Goal: Task Accomplishment & Management: Use online tool/utility

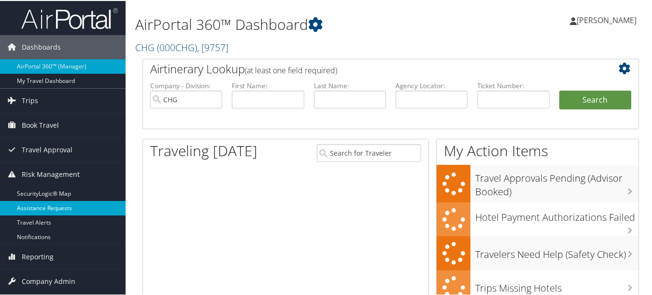
scroll to position [97, 0]
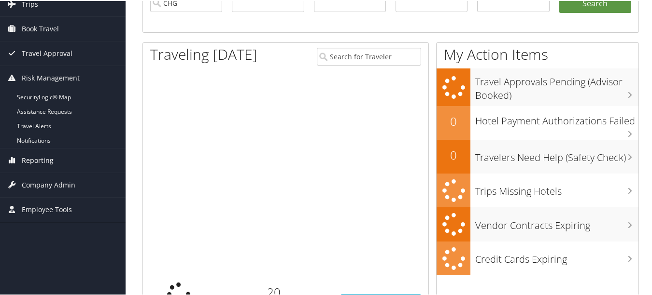
click at [52, 165] on span "Reporting" at bounding box center [38, 160] width 32 height 24
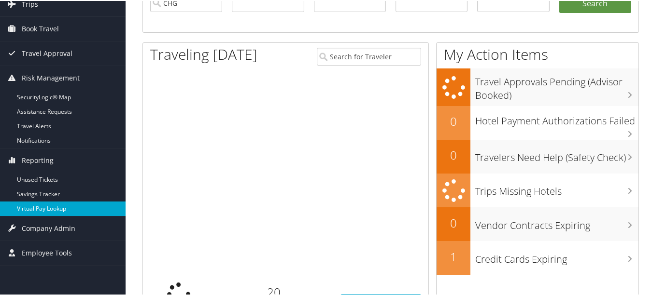
click at [51, 208] on link "Virtual Pay Lookup" at bounding box center [63, 208] width 126 height 14
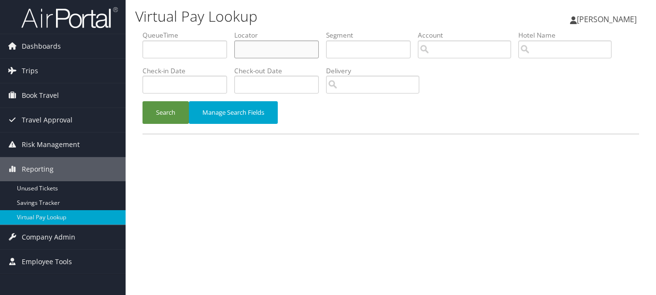
click at [265, 47] on input "text" at bounding box center [276, 50] width 84 height 18
paste input "QKIWVN"
click at [142, 101] on button "Search" at bounding box center [165, 112] width 46 height 23
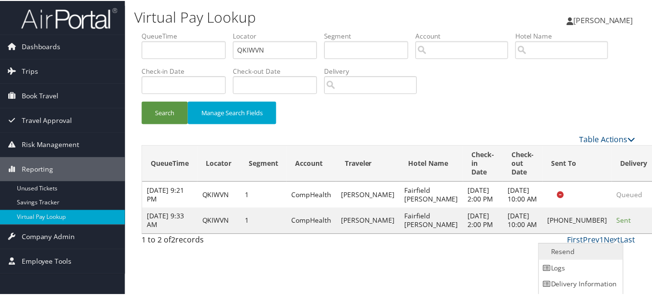
scroll to position [15, 0]
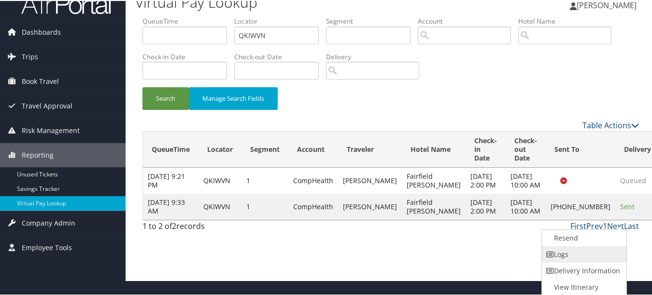
click at [609, 250] on link "Logs" at bounding box center [583, 254] width 83 height 16
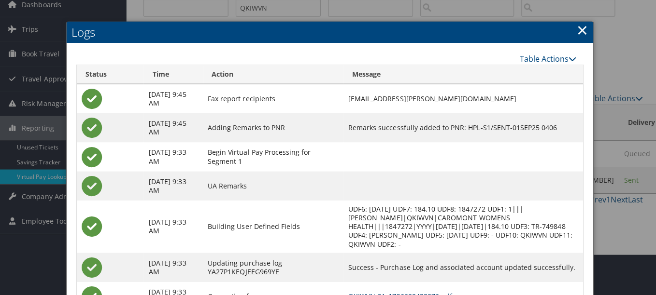
scroll to position [0, 0]
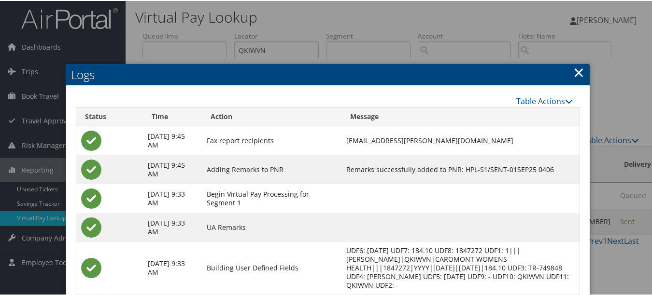
click at [577, 70] on link "×" at bounding box center [578, 71] width 11 height 19
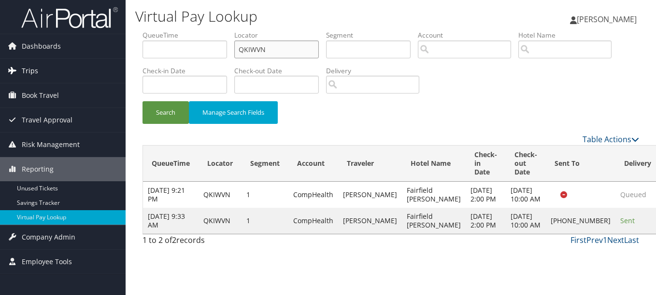
drag, startPoint x: 303, startPoint y: 41, endPoint x: 38, endPoint y: 62, distance: 265.9
click at [46, 62] on div "Dashboards AirPortal 360™ (Manager) My Travel Dashboard Trips Airtinerary® Look…" at bounding box center [328, 147] width 656 height 295
paste input "JFOZZJ"
click at [142, 101] on button "Search" at bounding box center [165, 112] width 46 height 23
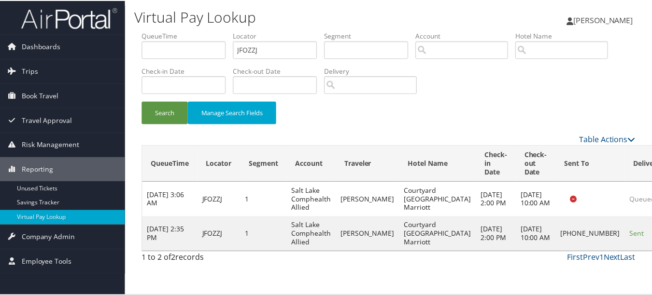
scroll to position [15, 0]
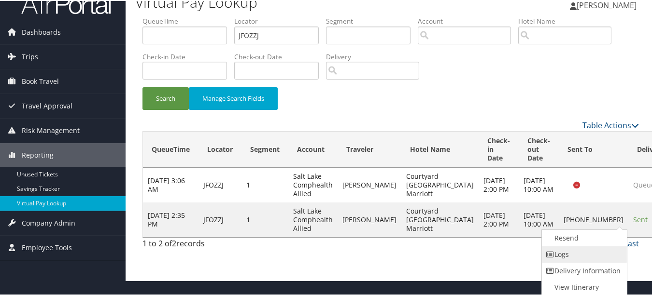
click at [609, 256] on link "Logs" at bounding box center [583, 254] width 83 height 16
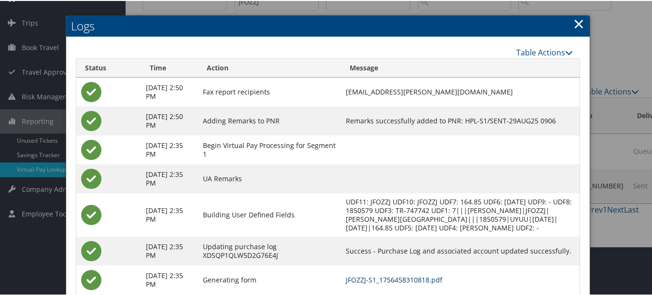
scroll to position [0, 0]
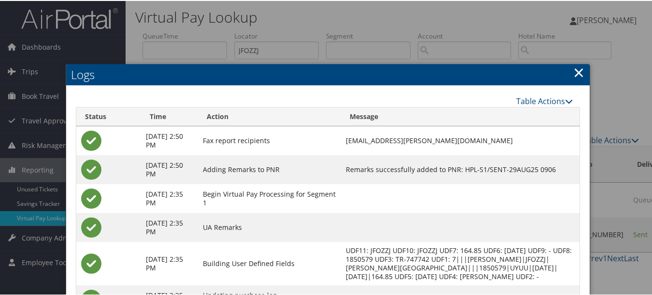
click at [577, 75] on link "×" at bounding box center [578, 71] width 11 height 19
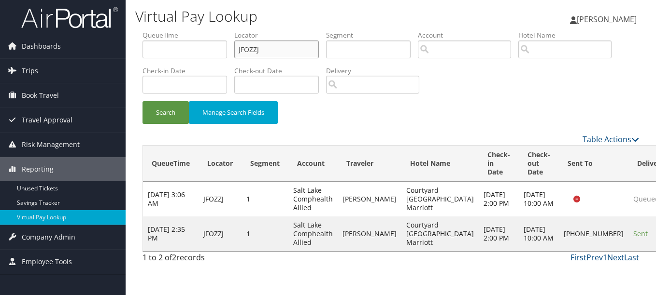
drag, startPoint x: 300, startPoint y: 55, endPoint x: 194, endPoint y: 52, distance: 106.7
click at [194, 30] on ul "QueueTime Locator JFOZZJ Segment Account Traveler Hotel Name Check-in Date Chec…" at bounding box center [390, 30] width 496 height 0
paste input "AOAVPN"
click at [142, 101] on button "Search" at bounding box center [165, 112] width 46 height 23
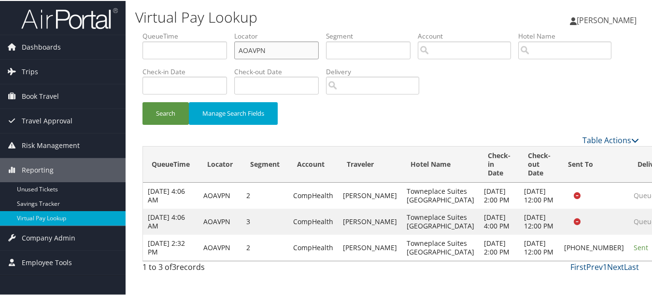
scroll to position [16, 0]
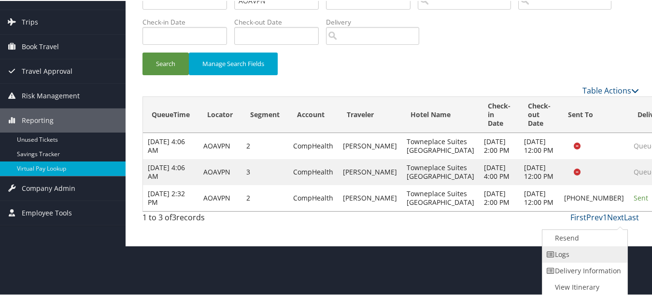
click at [601, 260] on link "Logs" at bounding box center [583, 254] width 83 height 16
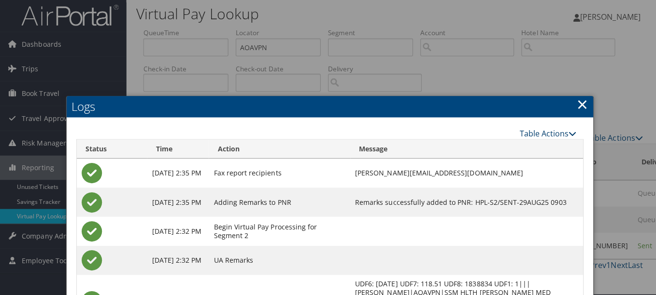
scroll to position [0, 0]
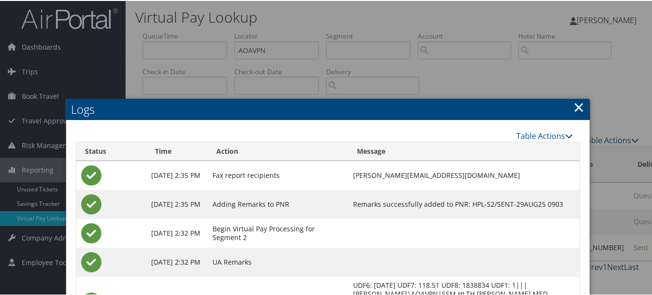
click at [573, 98] on link "×" at bounding box center [578, 106] width 11 height 19
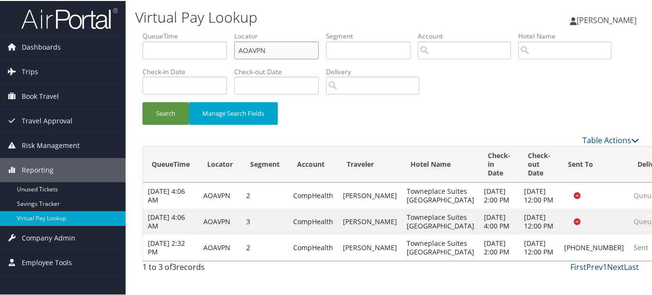
drag, startPoint x: 294, startPoint y: 44, endPoint x: 145, endPoint y: 44, distance: 148.7
click at [177, 30] on ul "QueueTime Locator AOAVPN Segment Account Traveler Hotel Name Check-in Date Chec…" at bounding box center [390, 30] width 496 height 0
paste input "QYHNUW"
click at [142, 101] on button "Search" at bounding box center [165, 112] width 46 height 23
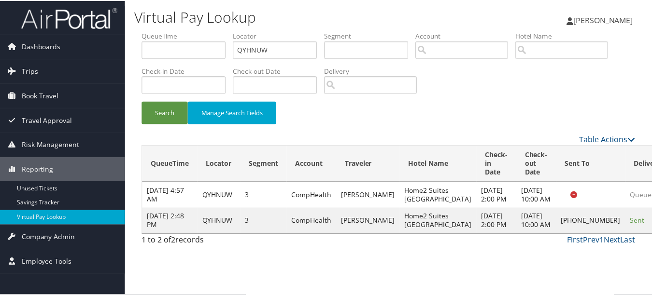
scroll to position [15, 0]
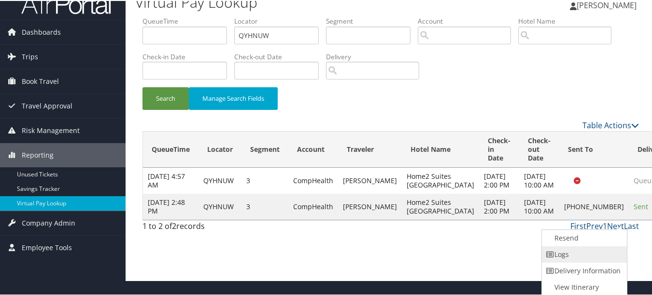
click at [583, 250] on link "Logs" at bounding box center [583, 254] width 83 height 16
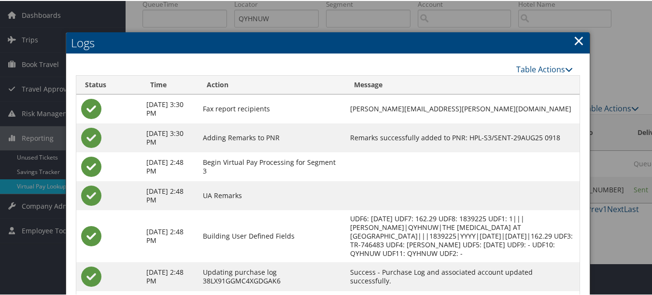
scroll to position [0, 0]
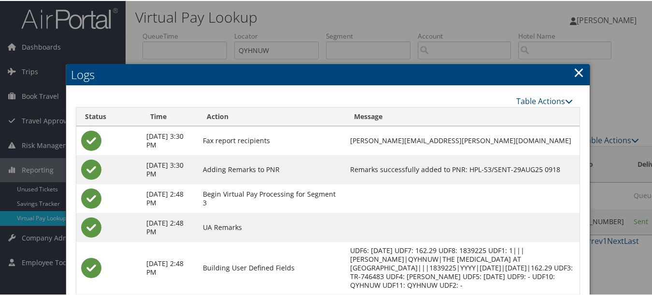
click at [577, 72] on link "×" at bounding box center [578, 71] width 11 height 19
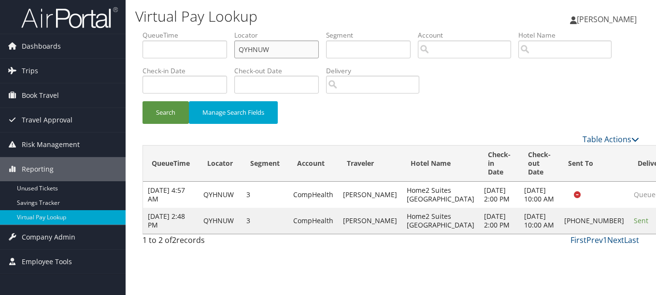
drag, startPoint x: 283, startPoint y: 48, endPoint x: 223, endPoint y: 52, distance: 60.4
click at [220, 30] on ul "QueueTime Locator QYHNUW Segment Account Traveler Hotel Name Check-in Date Chec…" at bounding box center [390, 30] width 496 height 0
paste input "OFCIAI"
type input "OFCIAI"
click at [142, 101] on button "Search" at bounding box center [165, 112] width 46 height 23
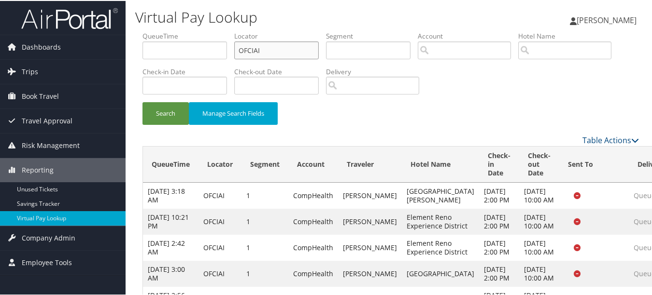
scroll to position [112, 0]
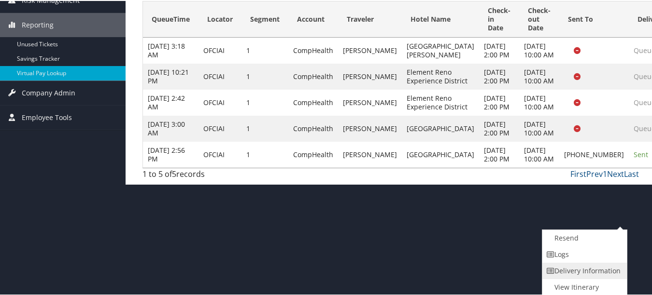
click at [601, 262] on link "Delivery Information" at bounding box center [583, 270] width 83 height 16
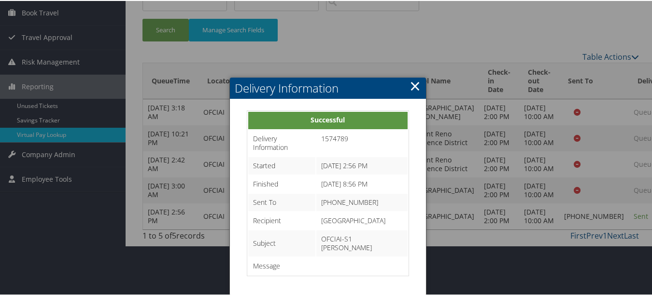
click at [409, 75] on link "×" at bounding box center [414, 84] width 11 height 19
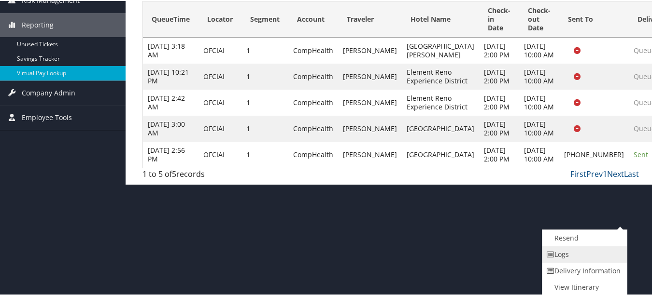
click at [571, 254] on link "Logs" at bounding box center [583, 254] width 83 height 16
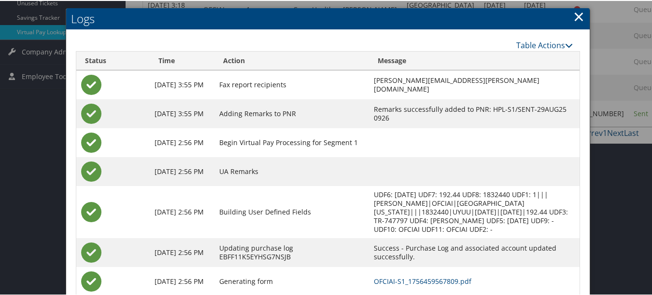
scroll to position [234, 0]
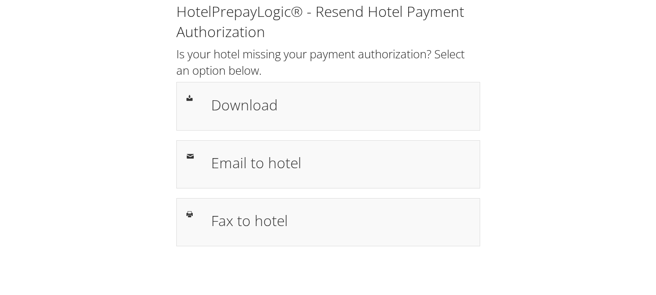
click at [562, 170] on div "HotelPrepayLogic® - Resend Hotel Payment Authorization Is your hotel missing yo…" at bounding box center [328, 128] width 636 height 256
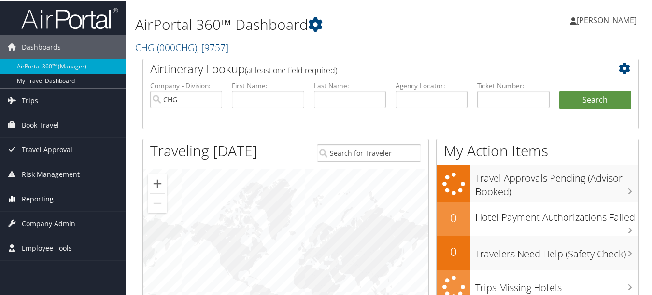
click at [43, 202] on span "Reporting" at bounding box center [38, 198] width 32 height 24
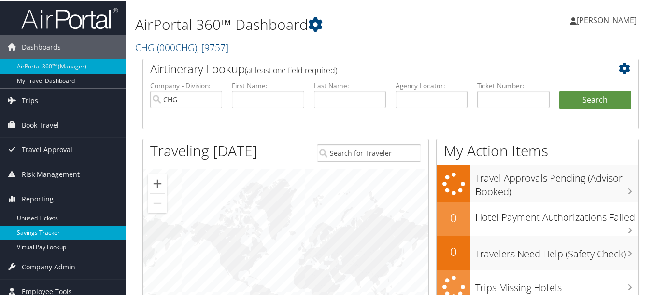
click at [59, 238] on link "Savings Tracker" at bounding box center [63, 232] width 126 height 14
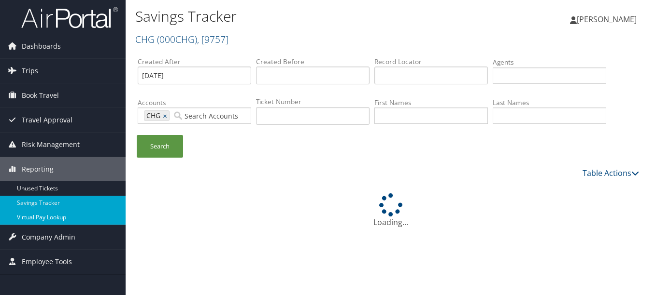
click at [60, 219] on link "Virtual Pay Lookup" at bounding box center [63, 217] width 126 height 14
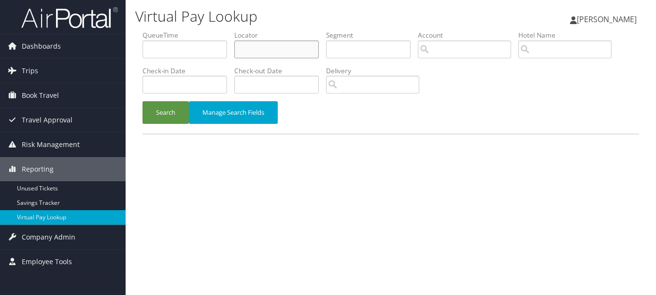
click at [274, 56] on input "text" at bounding box center [276, 50] width 84 height 18
paste input "HNVIOJ"
click at [142, 101] on button "Search" at bounding box center [165, 112] width 46 height 23
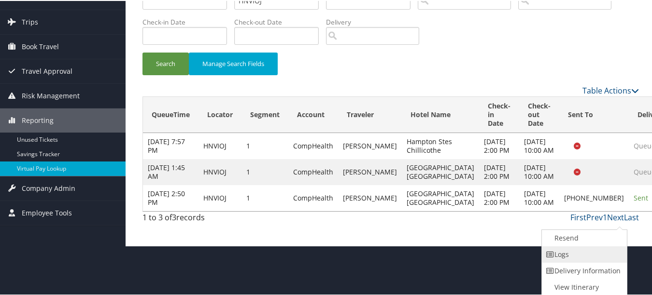
click at [613, 261] on link "Logs" at bounding box center [583, 254] width 83 height 16
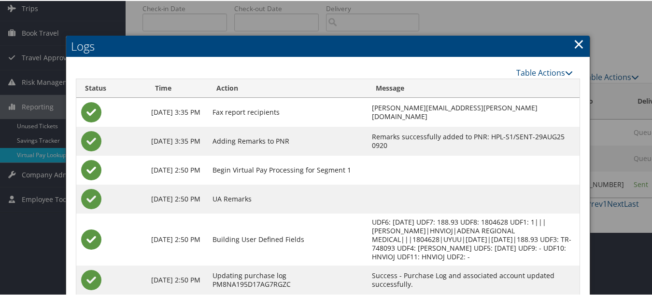
scroll to position [2, 0]
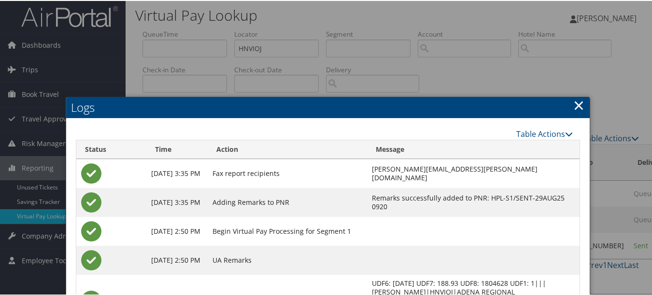
click at [569, 102] on h2 "Logs" at bounding box center [327, 106] width 523 height 21
drag, startPoint x: 559, startPoint y: 112, endPoint x: 566, endPoint y: 109, distance: 7.4
click at [560, 111] on h2 "Logs" at bounding box center [327, 106] width 523 height 21
click at [573, 107] on link "×" at bounding box center [578, 104] width 11 height 19
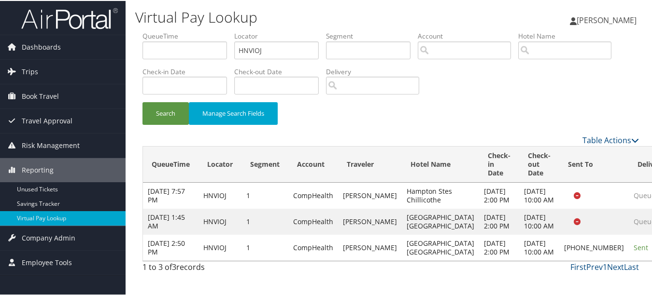
scroll to position [0, 0]
drag, startPoint x: 269, startPoint y: 52, endPoint x: 197, endPoint y: 49, distance: 72.0
click at [197, 30] on ul "QueueTime Locator HNVIOJ Segment Account Traveler Hotel Name Check-in Date Chec…" at bounding box center [390, 30] width 496 height 0
paste input "OTJZKV"
click at [142, 101] on button "Search" at bounding box center [165, 112] width 46 height 23
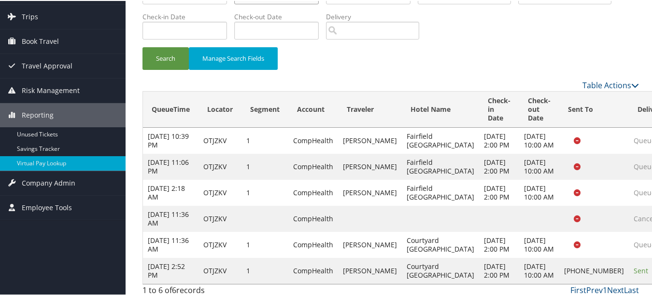
scroll to position [112, 0]
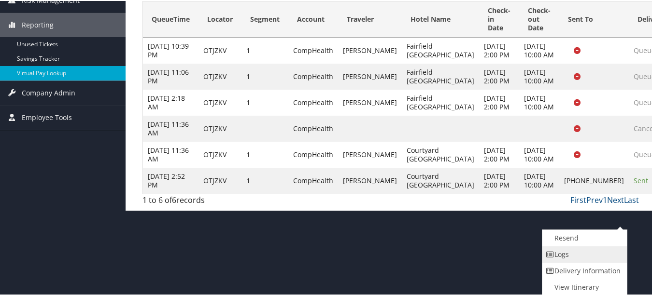
click at [604, 255] on link "Logs" at bounding box center [583, 254] width 83 height 16
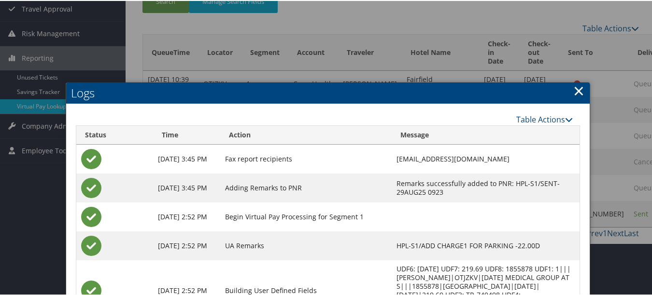
click at [450, 180] on td "Remarks successfully added to PNR: HPL-S1/SENT-29AUG25 0923" at bounding box center [485, 187] width 188 height 29
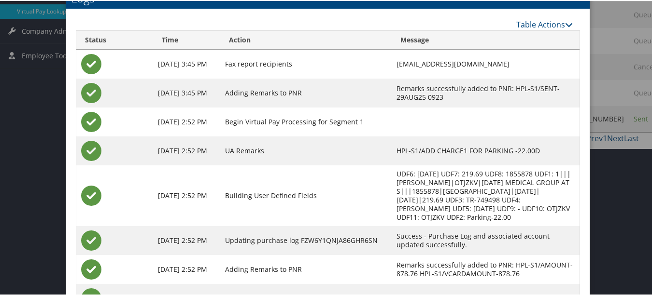
scroll to position [271, 0]
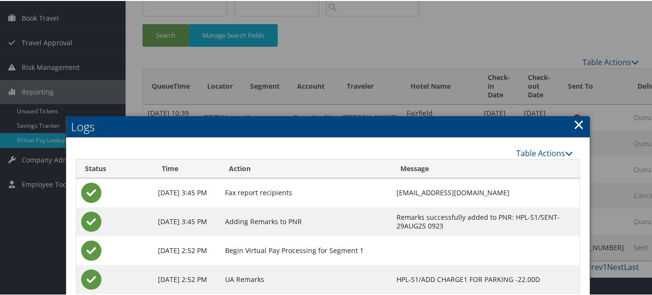
click at [576, 121] on link "×" at bounding box center [578, 123] width 11 height 19
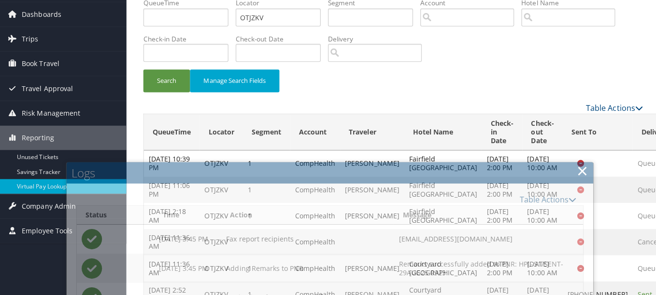
scroll to position [0, 0]
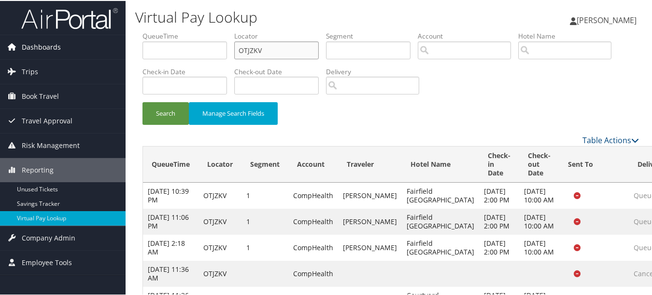
drag, startPoint x: 172, startPoint y: 50, endPoint x: 91, endPoint y: 50, distance: 81.1
click at [92, 50] on div "Dashboards AirPortal 360™ (Manager) My Travel Dashboard Trips Airtinerary® Look…" at bounding box center [328, 177] width 656 height 355
paste input "DGQJWH"
click at [142, 101] on button "Search" at bounding box center [165, 112] width 46 height 23
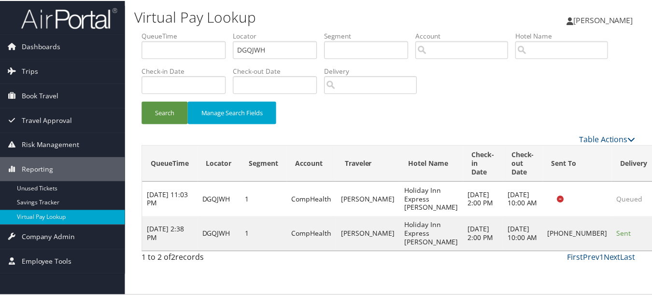
scroll to position [24, 0]
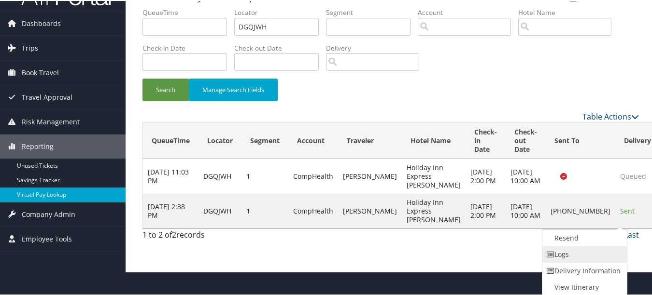
click at [607, 248] on link "Logs" at bounding box center [583, 254] width 83 height 16
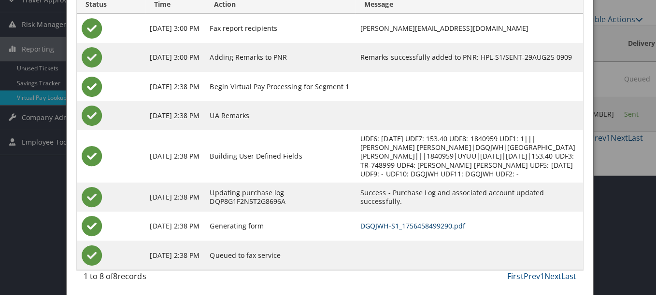
scroll to position [0, 0]
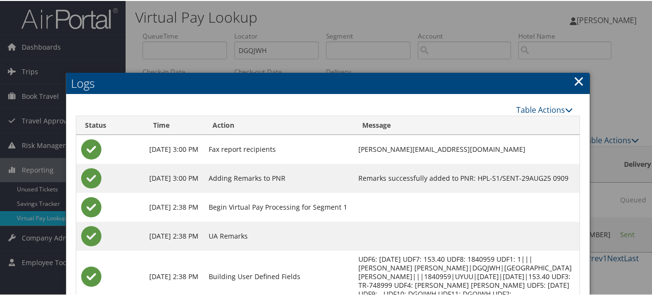
click at [582, 79] on h2 "Logs" at bounding box center [327, 82] width 523 height 21
click at [573, 80] on link "×" at bounding box center [578, 79] width 11 height 19
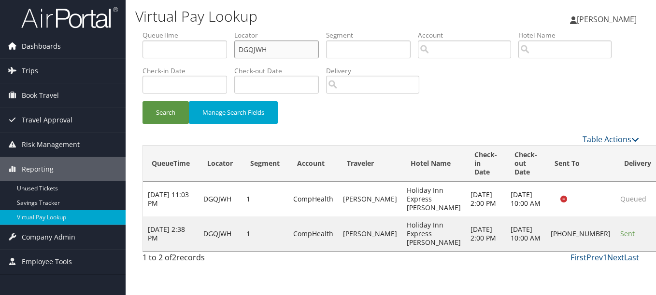
drag, startPoint x: 311, startPoint y: 50, endPoint x: 101, endPoint y: 50, distance: 210.0
click at [101, 50] on div "Dashboards AirPortal 360™ (Manager) My Travel Dashboard Trips Airtinerary® Look…" at bounding box center [328, 147] width 656 height 295
paste input "HMSIHC"
click at [142, 101] on button "Search" at bounding box center [165, 112] width 46 height 23
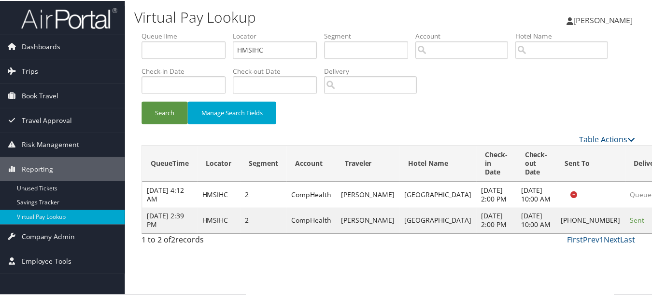
scroll to position [15, 0]
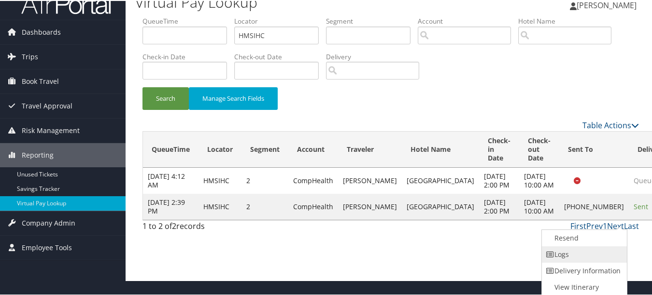
click at [602, 249] on link "Logs" at bounding box center [583, 254] width 83 height 16
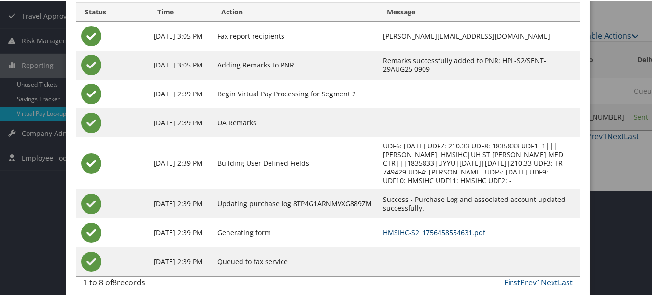
scroll to position [0, 0]
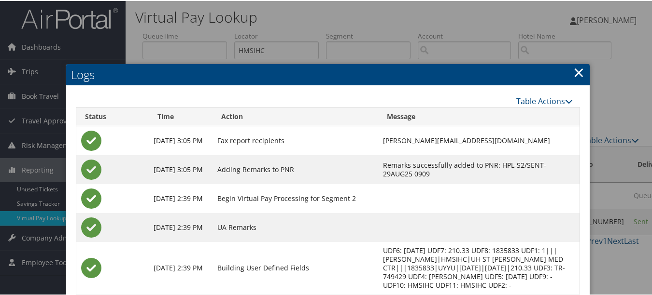
click at [577, 65] on link "×" at bounding box center [578, 71] width 11 height 19
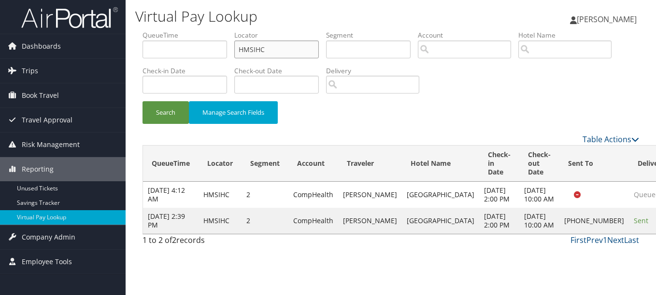
drag, startPoint x: 312, startPoint y: 44, endPoint x: 169, endPoint y: 44, distance: 142.9
click at [192, 30] on ul "QueueTime Locator HMSIHC Segment Account Traveler Hotel Name Check-in Date Chec…" at bounding box center [390, 30] width 496 height 0
paste input "CRKUK"
click at [142, 101] on button "Search" at bounding box center [165, 112] width 46 height 23
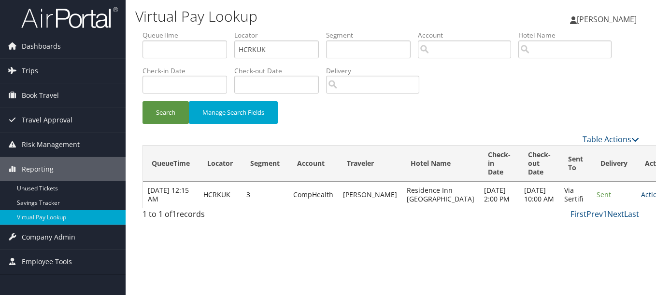
click at [641, 197] on link "Actions" at bounding box center [656, 194] width 30 height 9
click at [583, 223] on link "Logs" at bounding box center [597, 230] width 61 height 16
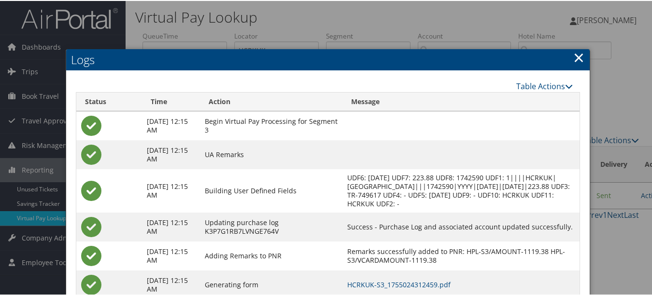
drag, startPoint x: 578, startPoint y: 53, endPoint x: 578, endPoint y: 57, distance: 4.9
click at [578, 54] on link "×" at bounding box center [578, 56] width 11 height 19
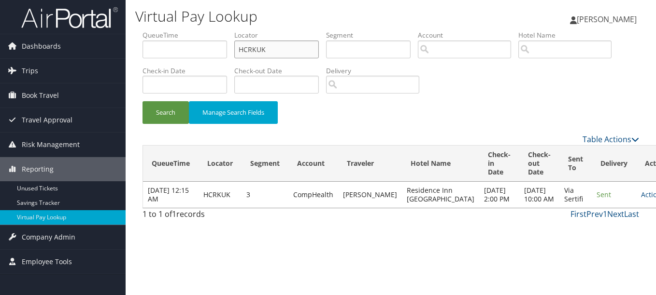
click at [127, 54] on div "Virtual Pay Lookup Luke Perry Luke Perry My Settings Travel Agency Contacts Vie…" at bounding box center [391, 147] width 530 height 295
paste input "LYIHIB"
click at [142, 101] on button "Search" at bounding box center [165, 112] width 46 height 23
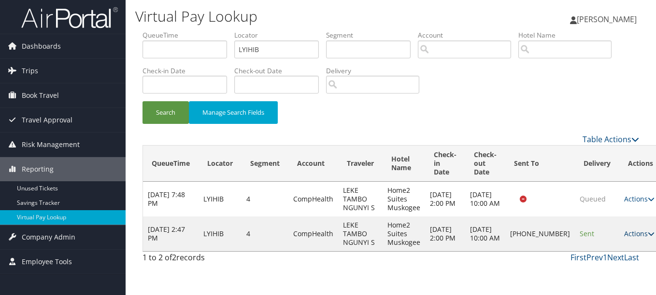
click at [624, 238] on link "Actions" at bounding box center [639, 233] width 30 height 9
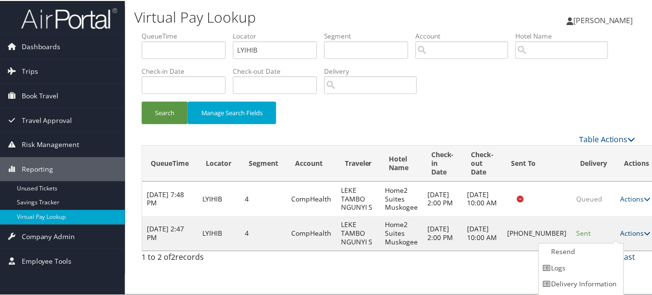
scroll to position [15, 0]
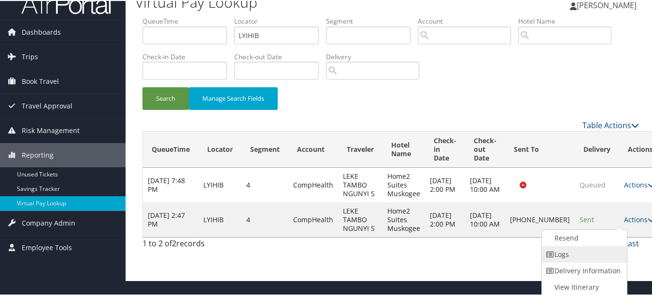
click at [609, 252] on link "Logs" at bounding box center [583, 254] width 83 height 16
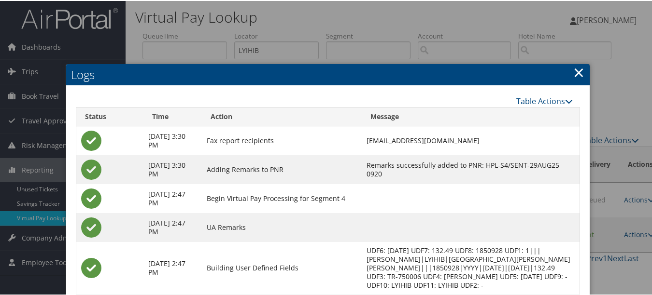
scroll to position [121, 0]
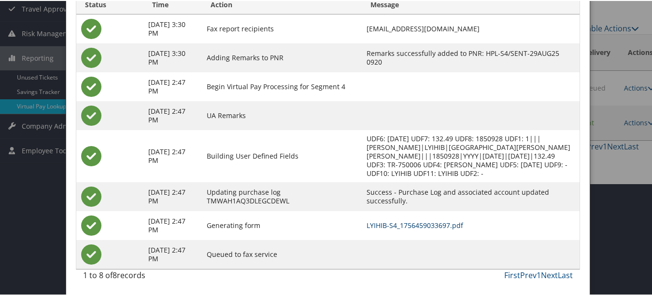
drag, startPoint x: 417, startPoint y: 227, endPoint x: 412, endPoint y: 226, distance: 4.9
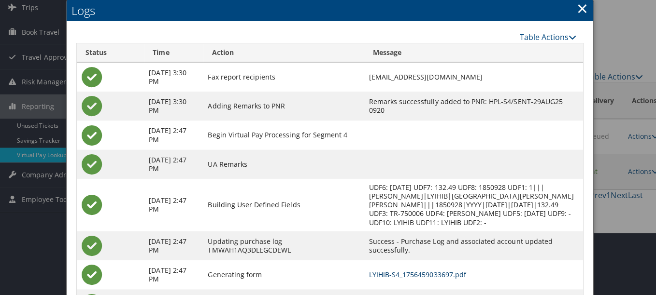
scroll to position [0, 0]
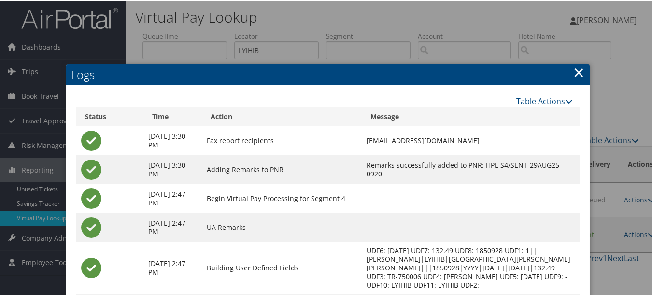
click at [575, 71] on link "×" at bounding box center [578, 71] width 11 height 19
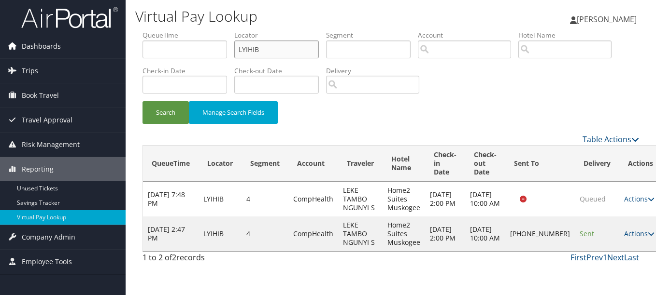
drag, startPoint x: 283, startPoint y: 49, endPoint x: 92, endPoint y: 48, distance: 191.6
click at [92, 48] on div "Dashboards AirPortal 360™ (Manager) My Travel Dashboard Trips Airtinerary® Look…" at bounding box center [328, 147] width 656 height 295
paste input "EQRQOJ"
click at [142, 101] on button "Search" at bounding box center [165, 112] width 46 height 23
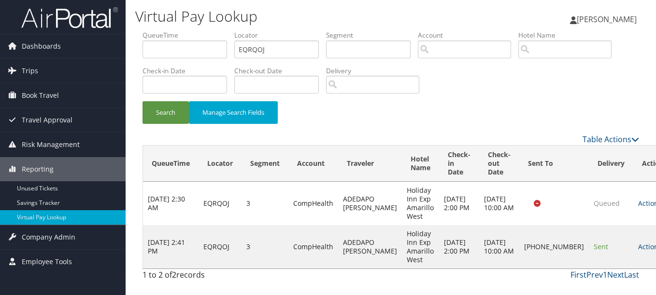
click at [633, 240] on td "Actions Resend Logs Delivery Information View Itinerary" at bounding box center [654, 246] width 42 height 43
click at [638, 244] on link "Actions" at bounding box center [653, 246] width 30 height 9
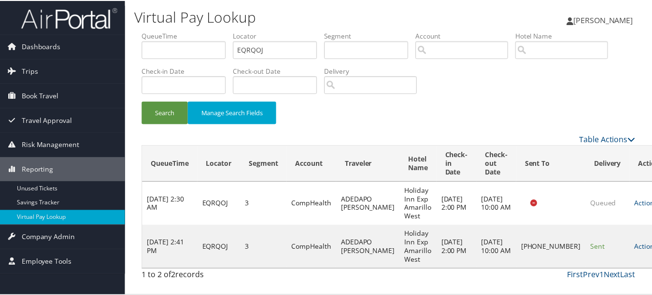
scroll to position [24, 0]
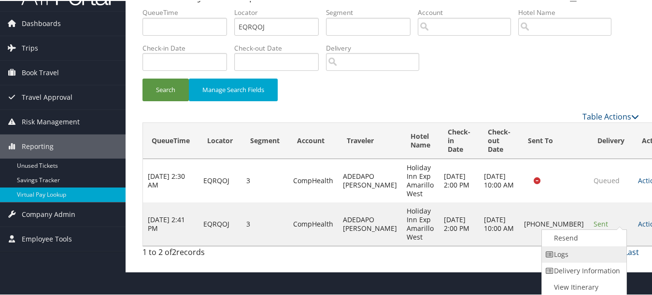
click at [603, 253] on link "Logs" at bounding box center [583, 254] width 83 height 16
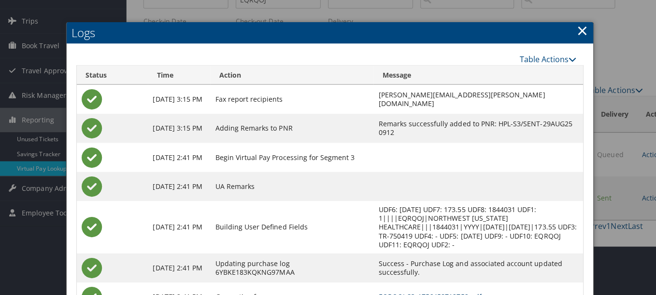
scroll to position [0, 0]
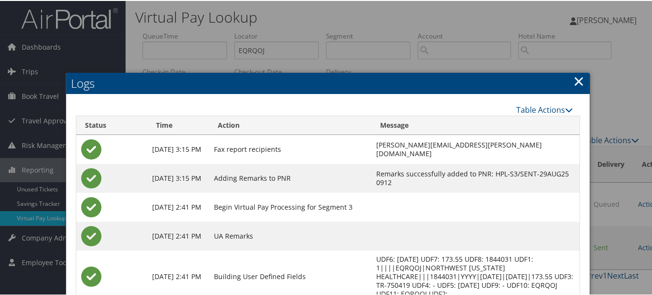
click at [573, 77] on link "×" at bounding box center [578, 79] width 11 height 19
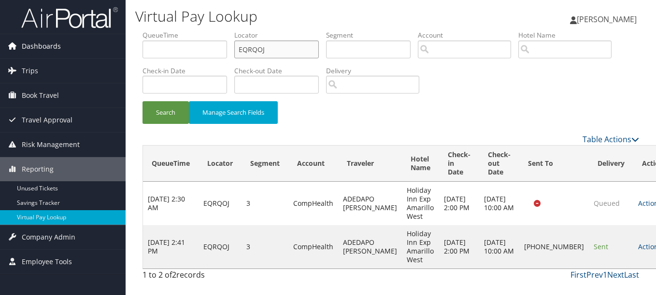
drag, startPoint x: 293, startPoint y: 46, endPoint x: 14, endPoint y: 55, distance: 279.1
click at [17, 54] on div "Dashboards AirPortal 360™ (Manager) My Travel Dashboard Trips Airtinerary® Look…" at bounding box center [328, 147] width 656 height 295
paste input "LXJHXQ"
click at [142, 101] on button "Search" at bounding box center [165, 112] width 46 height 23
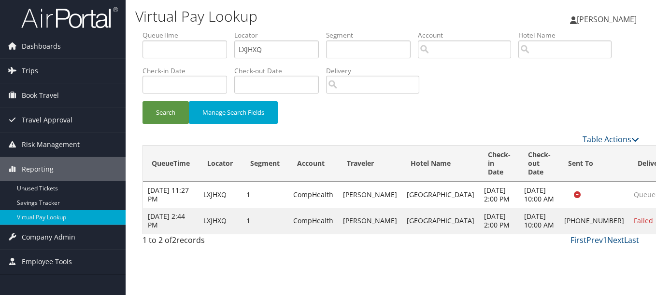
drag, startPoint x: 599, startPoint y: 239, endPoint x: 611, endPoint y: 238, distance: 12.6
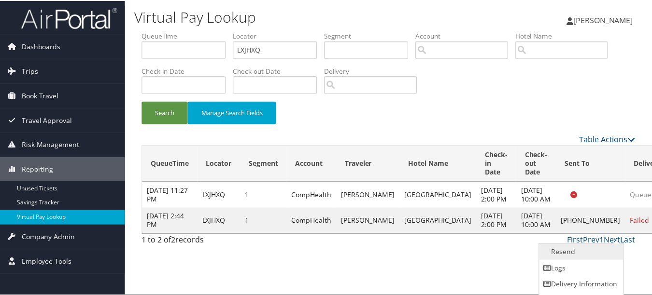
scroll to position [15, 0]
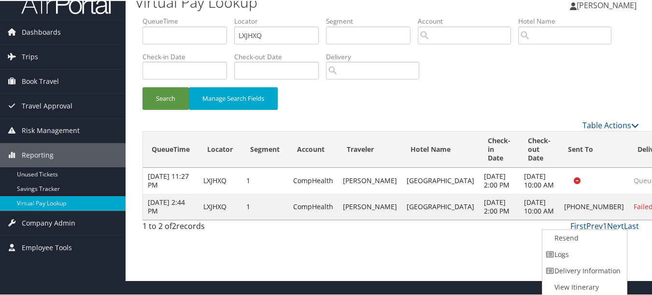
drag, startPoint x: 614, startPoint y: 237, endPoint x: 576, endPoint y: 257, distance: 41.9
click at [585, 255] on link "Logs" at bounding box center [583, 254] width 83 height 16
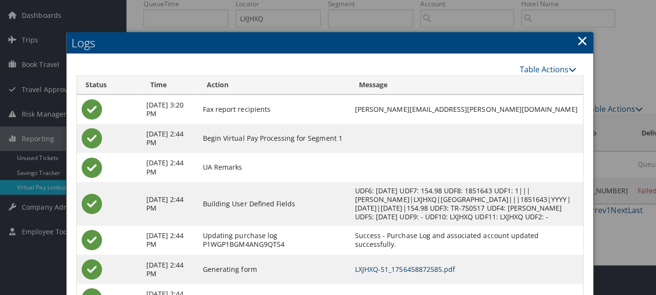
scroll to position [0, 0]
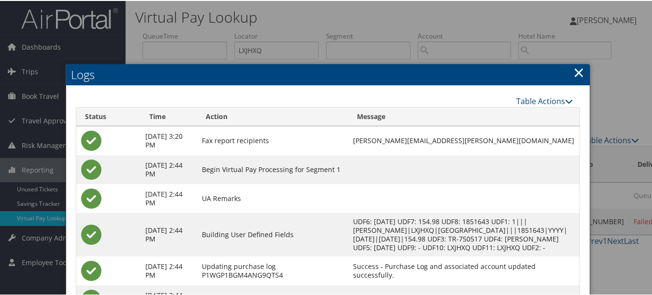
click at [573, 70] on link "×" at bounding box center [578, 71] width 11 height 19
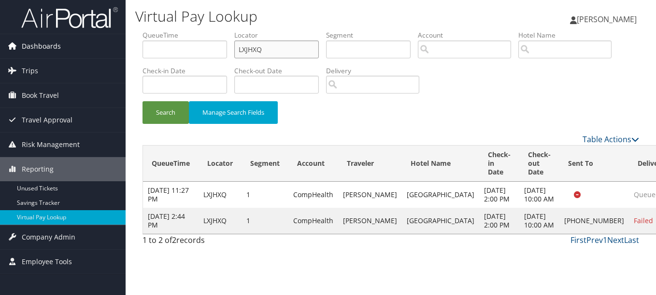
drag, startPoint x: 300, startPoint y: 49, endPoint x: 121, endPoint y: 48, distance: 179.6
click at [121, 48] on div "Dashboards AirPortal 360™ (Manager) My Travel Dashboard Trips Airtinerary® Look…" at bounding box center [328, 147] width 656 height 295
paste input "HAGBAG"
click at [142, 101] on button "Search" at bounding box center [165, 112] width 46 height 23
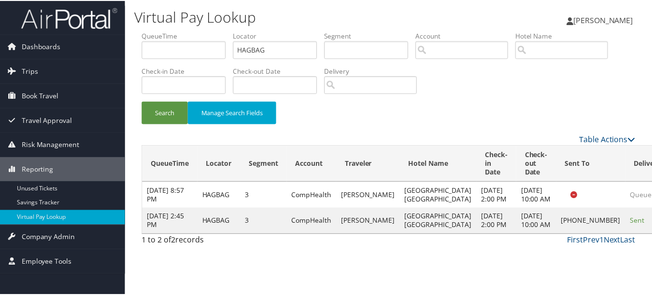
scroll to position [24, 0]
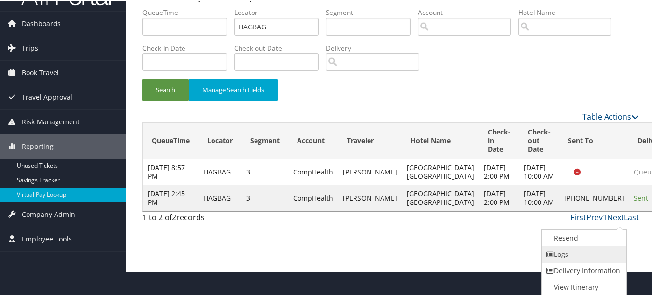
click at [564, 255] on link "Logs" at bounding box center [583, 254] width 83 height 16
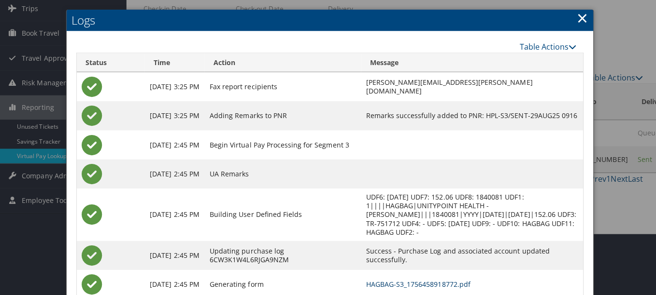
scroll to position [0, 0]
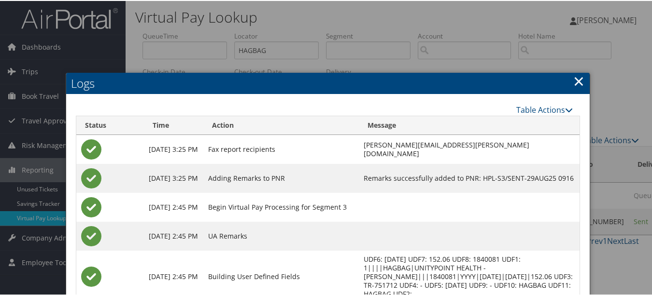
click at [579, 79] on link "×" at bounding box center [578, 79] width 11 height 19
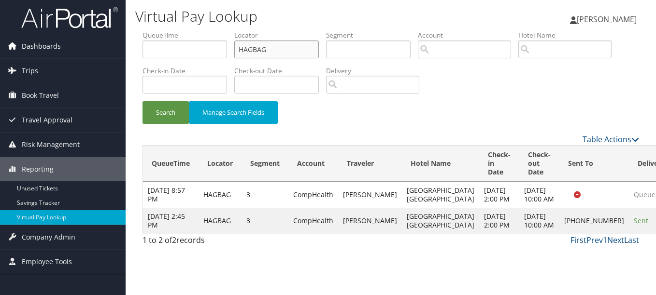
drag, startPoint x: 270, startPoint y: 47, endPoint x: 96, endPoint y: 47, distance: 173.8
click at [98, 47] on div "Dashboards AirPortal 360™ (Manager) My Travel Dashboard Trips Airtinerary® Look…" at bounding box center [328, 147] width 656 height 295
paste input "YMZWJY"
click at [142, 101] on button "Search" at bounding box center [165, 112] width 46 height 23
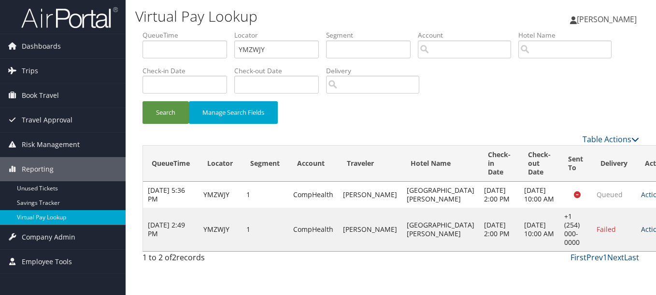
click at [641, 234] on link "Actions" at bounding box center [656, 229] width 30 height 9
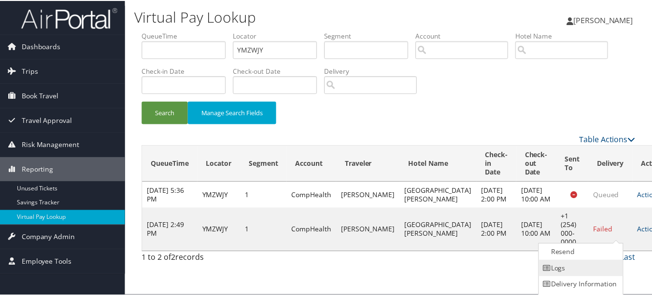
scroll to position [15, 0]
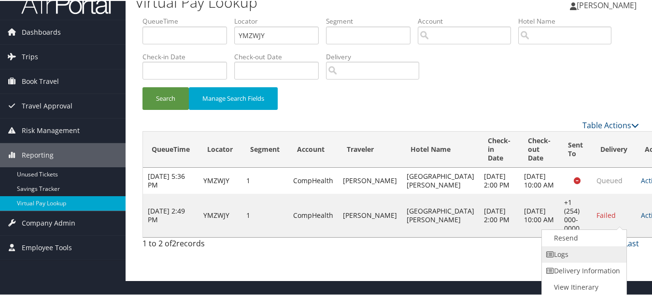
click at [599, 248] on link "Logs" at bounding box center [583, 254] width 83 height 16
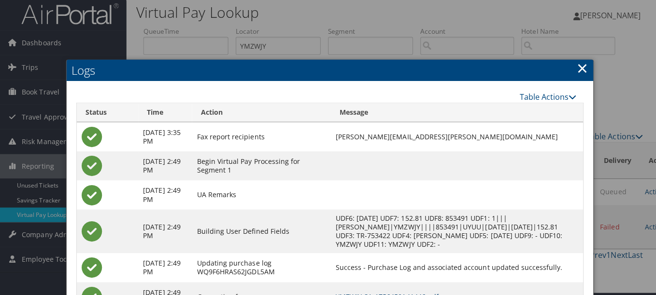
scroll to position [0, 0]
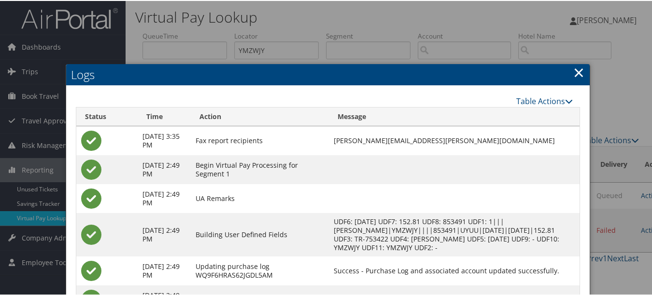
drag, startPoint x: 578, startPoint y: 70, endPoint x: 577, endPoint y: 77, distance: 7.3
click at [578, 72] on link "×" at bounding box center [578, 71] width 11 height 19
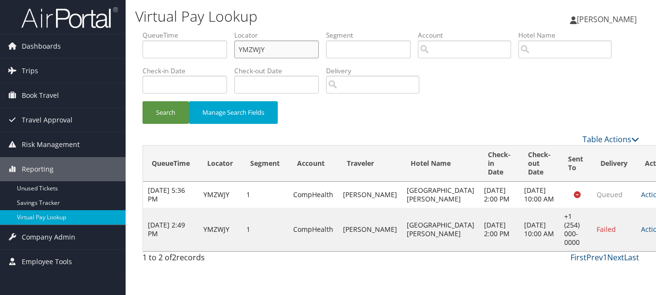
drag, startPoint x: 314, startPoint y: 46, endPoint x: 154, endPoint y: 50, distance: 160.3
click at [154, 30] on ul "QueueTime Locator YMZWJY Segment Account Traveler Hotel Name Check-in Date Chec…" at bounding box center [390, 30] width 496 height 0
paste input "QHETGM"
click at [142, 101] on button "Search" at bounding box center [165, 112] width 46 height 23
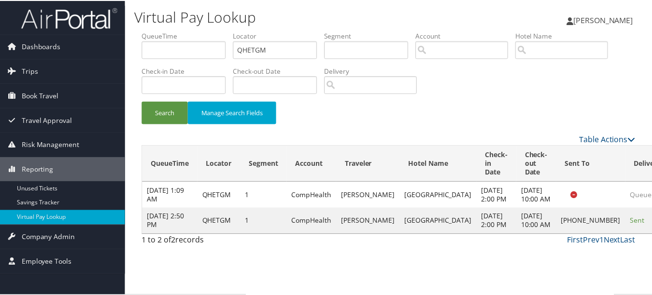
scroll to position [24, 0]
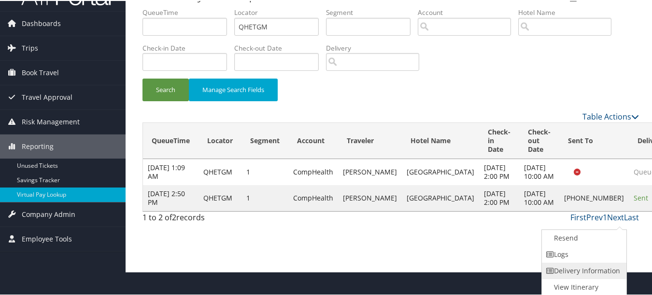
click at [578, 263] on link "Delivery Information" at bounding box center [583, 270] width 83 height 16
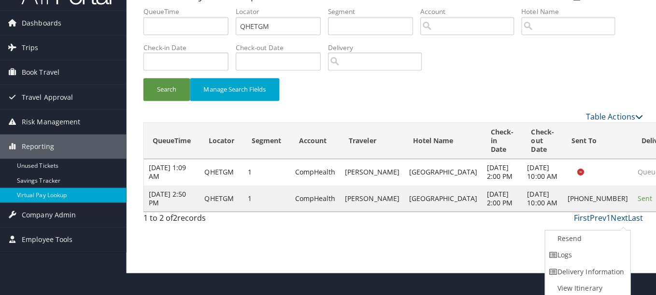
scroll to position [0, 0]
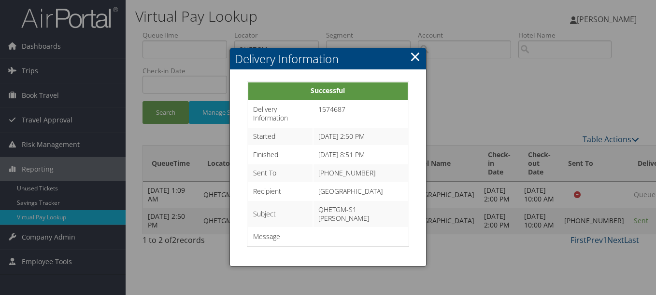
drag, startPoint x: 409, startPoint y: 57, endPoint x: 430, endPoint y: 68, distance: 22.9
click at [410, 59] on link "×" at bounding box center [414, 56] width 11 height 19
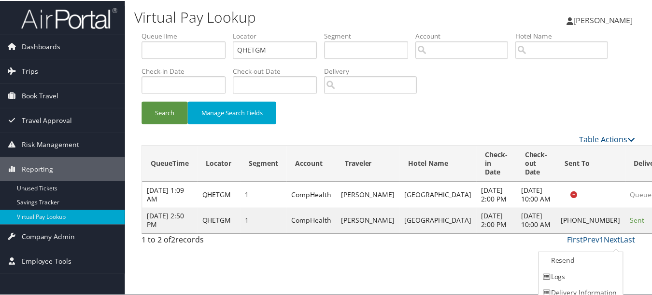
scroll to position [24, 0]
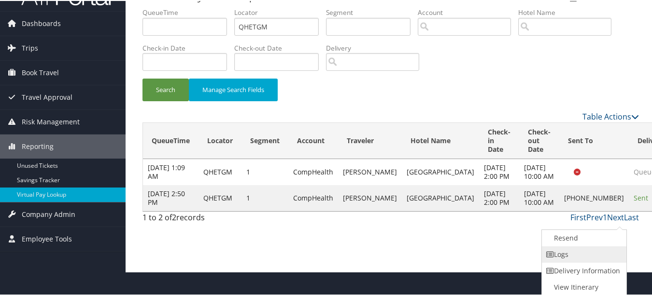
click at [584, 254] on link "Logs" at bounding box center [583, 254] width 83 height 16
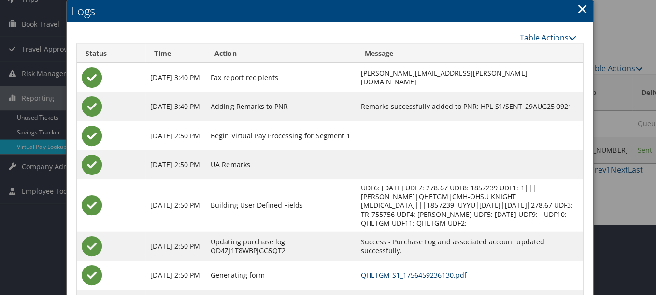
scroll to position [0, 0]
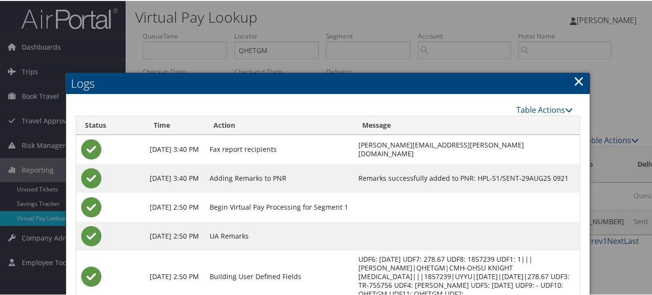
click at [573, 78] on link "×" at bounding box center [578, 79] width 11 height 19
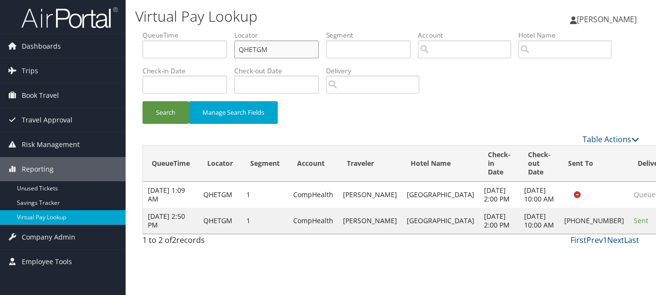
drag, startPoint x: 320, startPoint y: 56, endPoint x: 210, endPoint y: 56, distance: 109.6
click at [210, 30] on ul "QueueTime Locator QHETGM Segment Account Traveler Hotel Name Check-in Date Chec…" at bounding box center [390, 30] width 496 height 0
paste input "FTEYKS"
type input "FTEYKS"
click at [142, 101] on button "Search" at bounding box center [165, 112] width 46 height 23
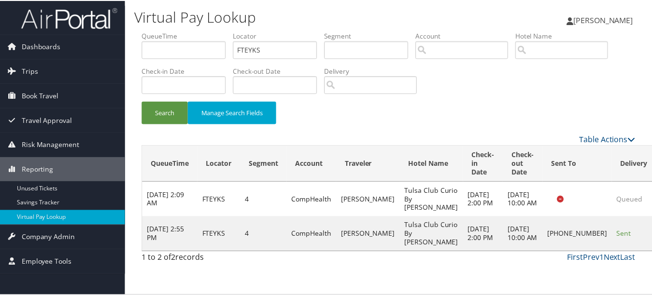
scroll to position [24, 0]
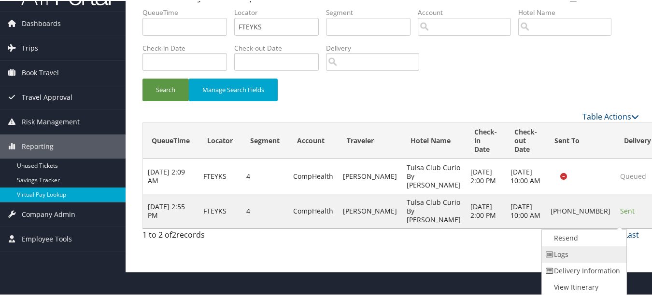
drag, startPoint x: 616, startPoint y: 247, endPoint x: 577, endPoint y: 255, distance: 39.6
click at [577, 255] on link "Logs" at bounding box center [583, 254] width 83 height 16
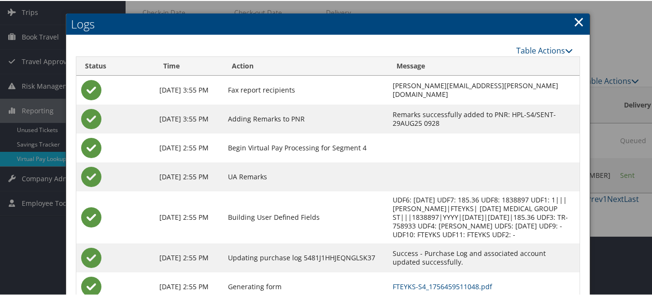
scroll to position [121, 0]
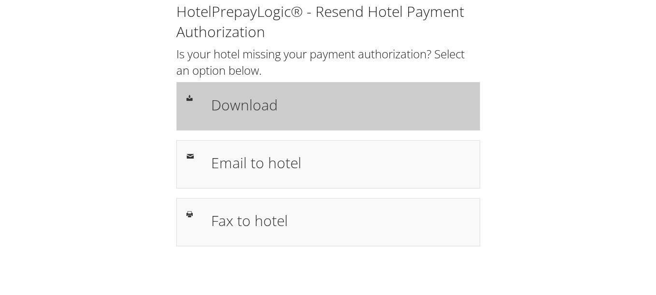
click at [313, 106] on h1 "Download" at bounding box center [340, 105] width 259 height 22
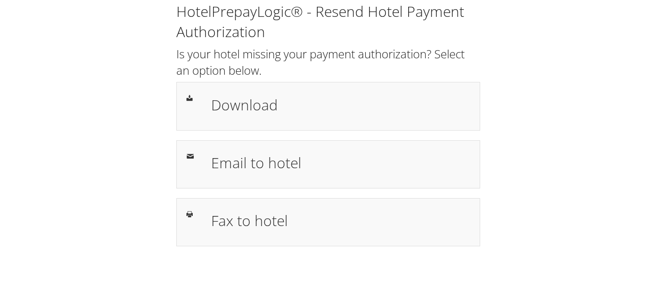
click at [549, 96] on div "HotelPrepayLogic® - Resend Hotel Payment Authorization Is your hotel missing yo…" at bounding box center [328, 128] width 636 height 256
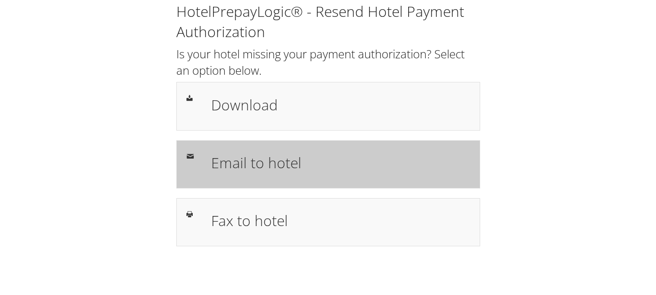
click at [294, 181] on div "Email to hotel" at bounding box center [328, 164] width 304 height 48
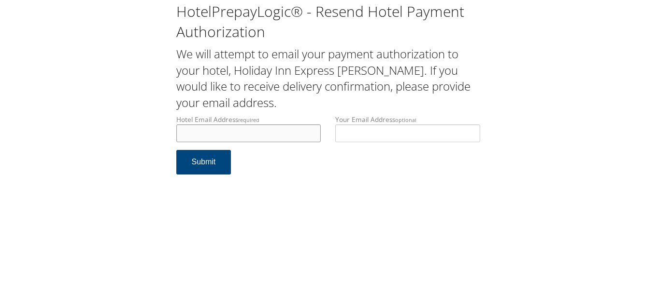
click at [224, 135] on input "Hotel Email Address required" at bounding box center [248, 134] width 145 height 18
type input "[EMAIL_ADDRESS][DOMAIN_NAME]"
click at [304, 159] on form "Hotel Email Address required [EMAIL_ADDRESS][DOMAIN_NAME] Hotel email address i…" at bounding box center [328, 150] width 304 height 70
click at [215, 159] on button "Submit" at bounding box center [203, 162] width 55 height 25
drag, startPoint x: 300, startPoint y: 133, endPoint x: 118, endPoint y: 127, distance: 182.1
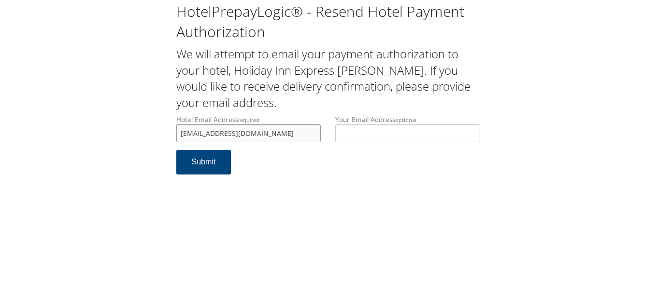
click at [118, 127] on div "HotelPrepayLogic® - Resend Hotel Payment Authorization We will attempt to email…" at bounding box center [328, 92] width 636 height 184
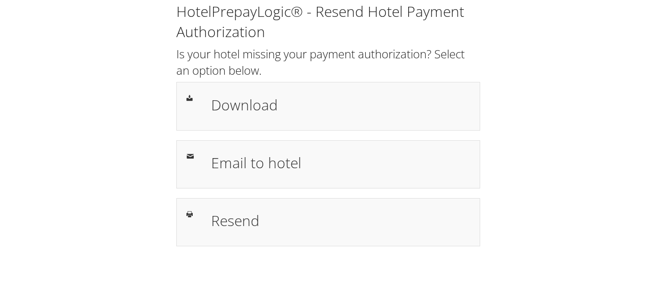
click at [396, 66] on h2 "Is your hotel missing your payment authorization? Select an option below." at bounding box center [328, 62] width 304 height 32
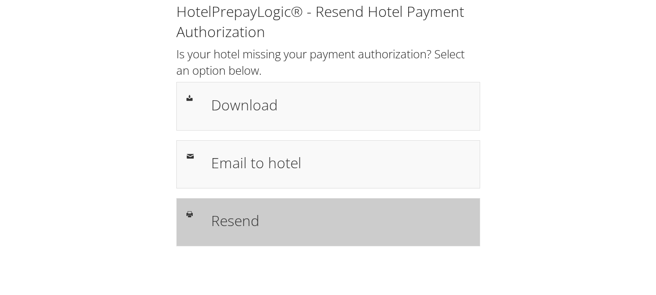
click at [269, 216] on h1 "Resend" at bounding box center [340, 221] width 259 height 22
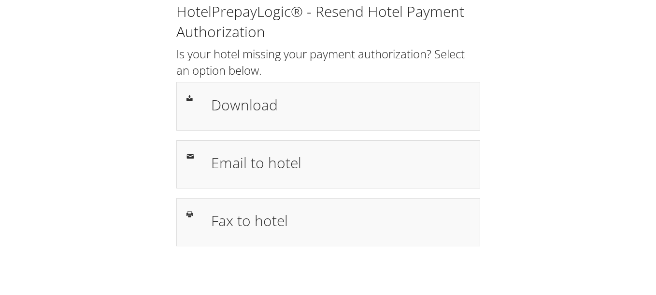
click at [371, 55] on h2 "Is your hotel missing your payment authorization? Select an option below." at bounding box center [328, 62] width 304 height 32
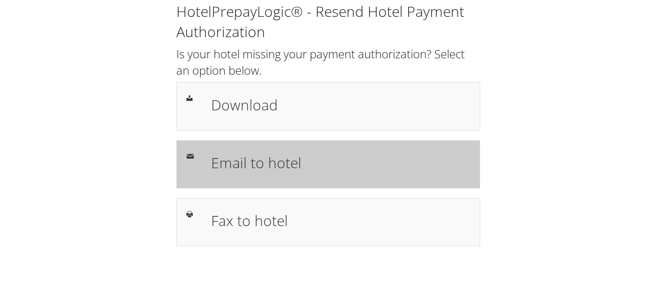
click at [351, 176] on div "Email to hotel" at bounding box center [340, 165] width 273 height 28
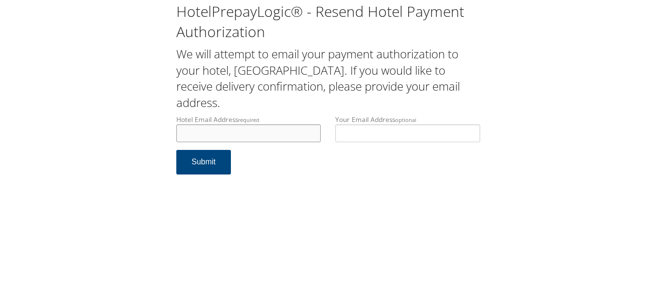
click at [252, 139] on input "Hotel Email Address required" at bounding box center [248, 134] width 145 height 18
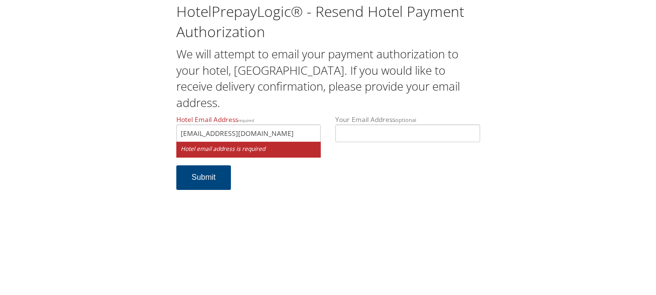
click at [303, 204] on div "HotelPrepayLogic® - Resend Hotel Payment Authorization We will attempt to email…" at bounding box center [328, 147] width 656 height 295
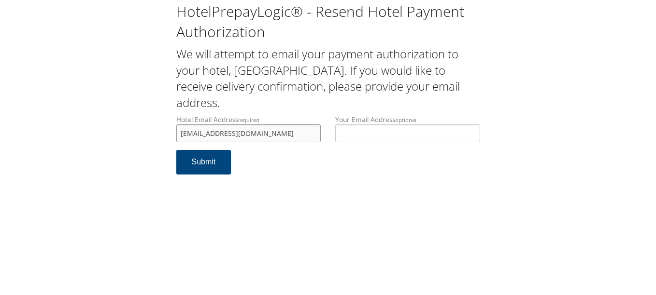
click at [270, 135] on input "[EMAIL_ADDRESS][DOMAIN_NAME]" at bounding box center [248, 134] width 145 height 18
type input "[EMAIL_ADDRESS][DOMAIN_NAME]"
click at [304, 162] on form "Hotel Email Address required guestservices@staycharlestonsc.com Hotel email add…" at bounding box center [328, 150] width 304 height 70
click at [207, 163] on button "Submit" at bounding box center [203, 162] width 55 height 25
drag, startPoint x: 310, startPoint y: 135, endPoint x: 173, endPoint y: 134, distance: 137.1
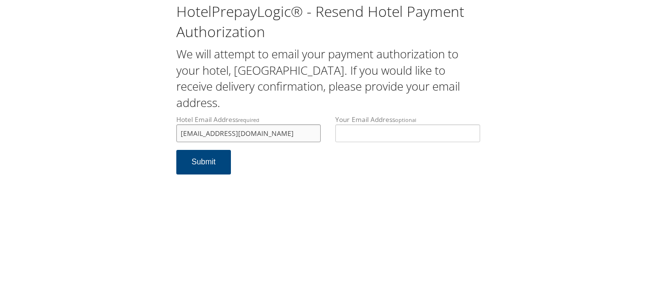
click at [173, 134] on div "Hotel Email Address required [EMAIL_ADDRESS][DOMAIN_NAME] Hotel email address i…" at bounding box center [248, 132] width 159 height 35
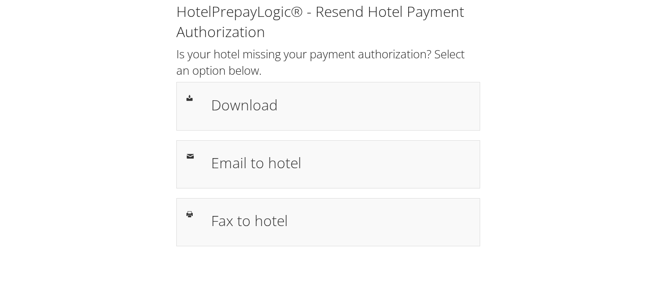
click at [557, 152] on div "HotelPrepayLogic® - Resend Hotel Payment Authorization Is your hotel missing yo…" at bounding box center [328, 128] width 636 height 256
